Goal: Obtain resource: Obtain resource

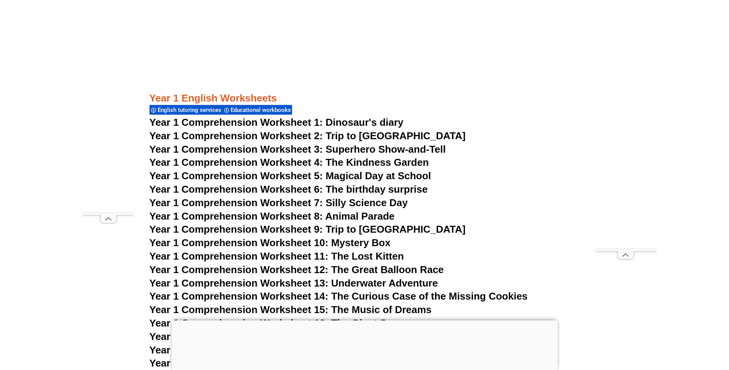
click at [311, 161] on span "Year 1 Comprehension Worksheet 4: The Kindness Garden" at bounding box center [288, 162] width 279 height 12
click at [327, 174] on span "Year 1 Comprehension Worksheet 5: Magical Day at School" at bounding box center [290, 176] width 282 height 12
click at [216, 187] on span "Year 1 Comprehension Worksheet 6: The birthday surprise" at bounding box center [288, 189] width 278 height 12
click at [252, 204] on span "Year 1 Comprehension Worksheet 7: Silly Science Day" at bounding box center [278, 203] width 259 height 12
click at [288, 215] on span "Year 1 Comprehension Worksheet 8: Animal Parade" at bounding box center [271, 216] width 245 height 12
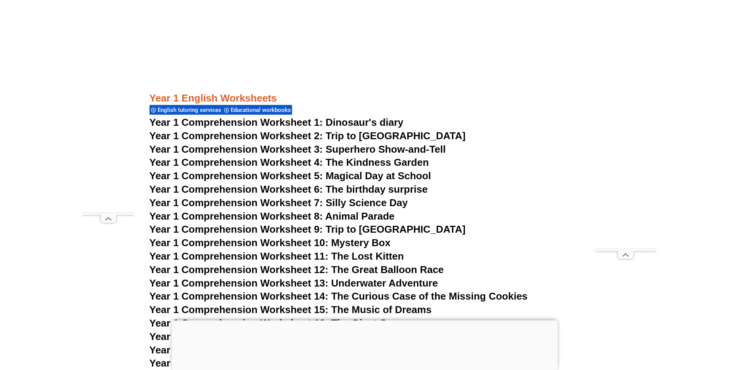
click at [341, 228] on span "Year 1 Comprehension Worksheet 9: Trip to [GEOGRAPHIC_DATA]" at bounding box center [307, 229] width 316 height 12
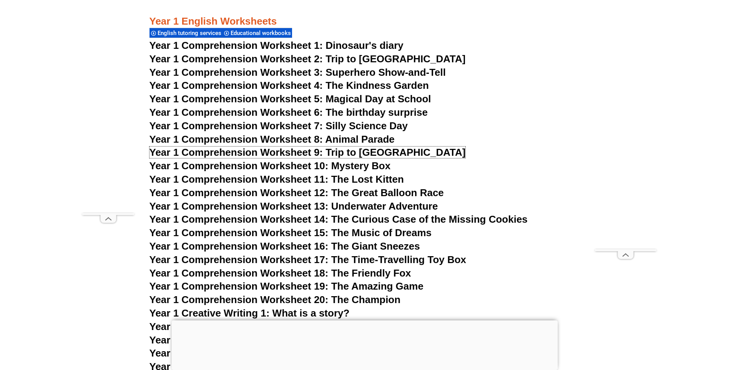
scroll to position [1054, 0]
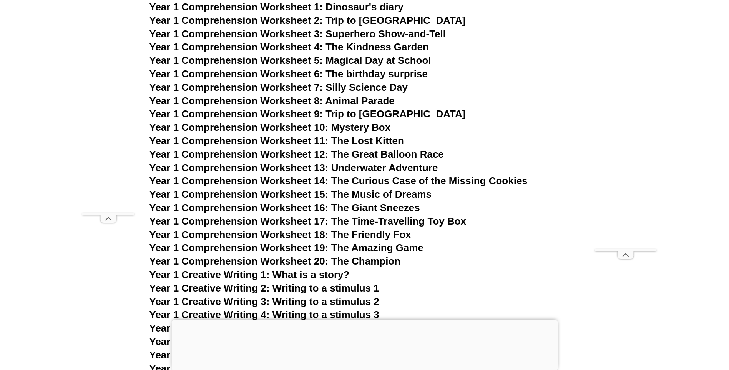
click at [328, 127] on span "Year 1 Comprehension Worksheet 10: Mystery Box" at bounding box center [269, 127] width 241 height 12
click at [311, 141] on span "Year 1 Comprehension Worksheet 11: The Lost Kitten" at bounding box center [276, 141] width 254 height 12
click at [242, 156] on span "Year 1 Comprehension Worksheet 12: The Great Balloon Race" at bounding box center [296, 154] width 294 height 12
click at [236, 168] on span "Year 1 Comprehension Worksheet 13: Underwater Adventure" at bounding box center [293, 168] width 289 height 12
click at [299, 179] on span "Year 1 Comprehension Worksheet 14: The Curious Case of the Missing Cookies" at bounding box center [338, 181] width 378 height 12
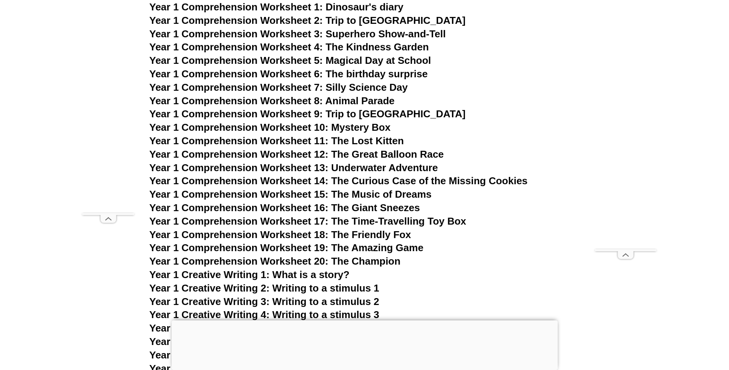
click at [327, 196] on span "Year 1 Comprehension Worksheet 15: The Music of Dreams" at bounding box center [290, 194] width 282 height 12
click at [289, 209] on span "Year 1 Comprehension Worksheet 16: The Giant Sneezes" at bounding box center [284, 208] width 271 height 12
click at [339, 226] on span "Year 1 Comprehension Worksheet 17: The Time-Travelling Toy Box" at bounding box center [307, 221] width 317 height 12
click at [345, 236] on span "Year 1 Comprehension Worksheet 18: The Friendly Fox" at bounding box center [280, 235] width 262 height 12
click at [333, 249] on span "Year 1 Comprehension Worksheet 19: The Amazing Game" at bounding box center [286, 248] width 274 height 12
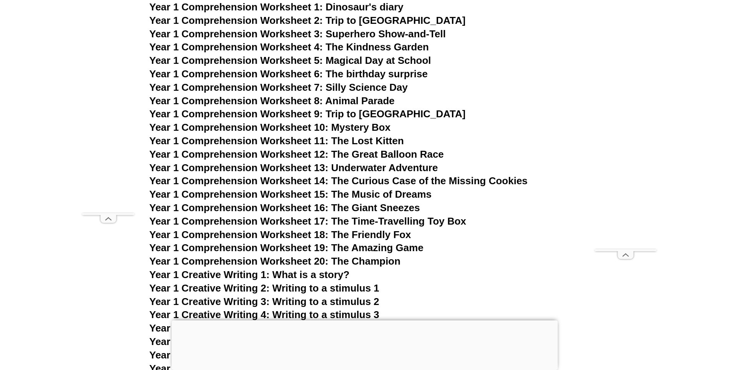
click at [299, 264] on span "Year 1 Comprehension Worksheet 20: The Champion" at bounding box center [274, 261] width 251 height 12
